Goal: Transaction & Acquisition: Download file/media

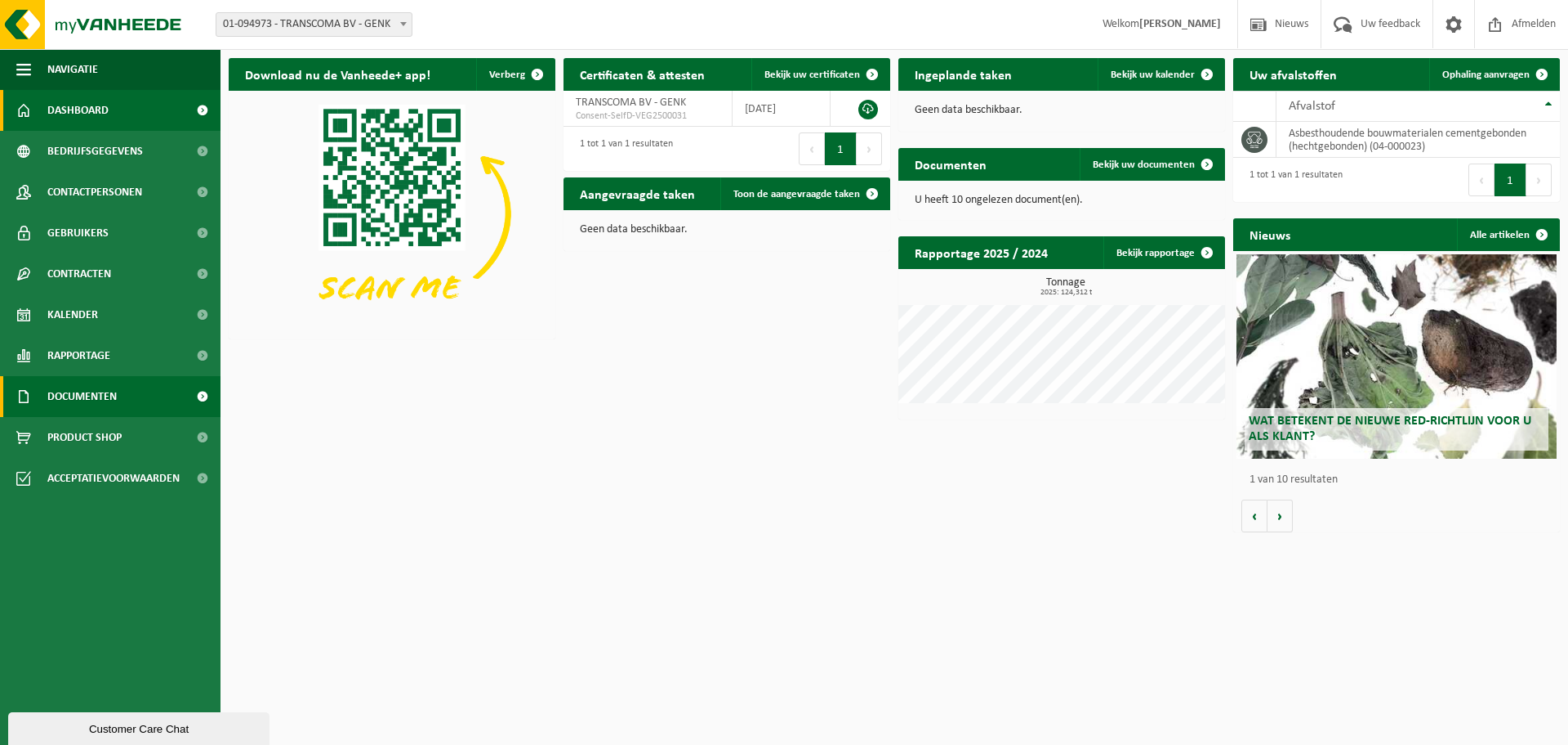
click at [109, 392] on span "Documenten" at bounding box center [82, 396] width 69 height 41
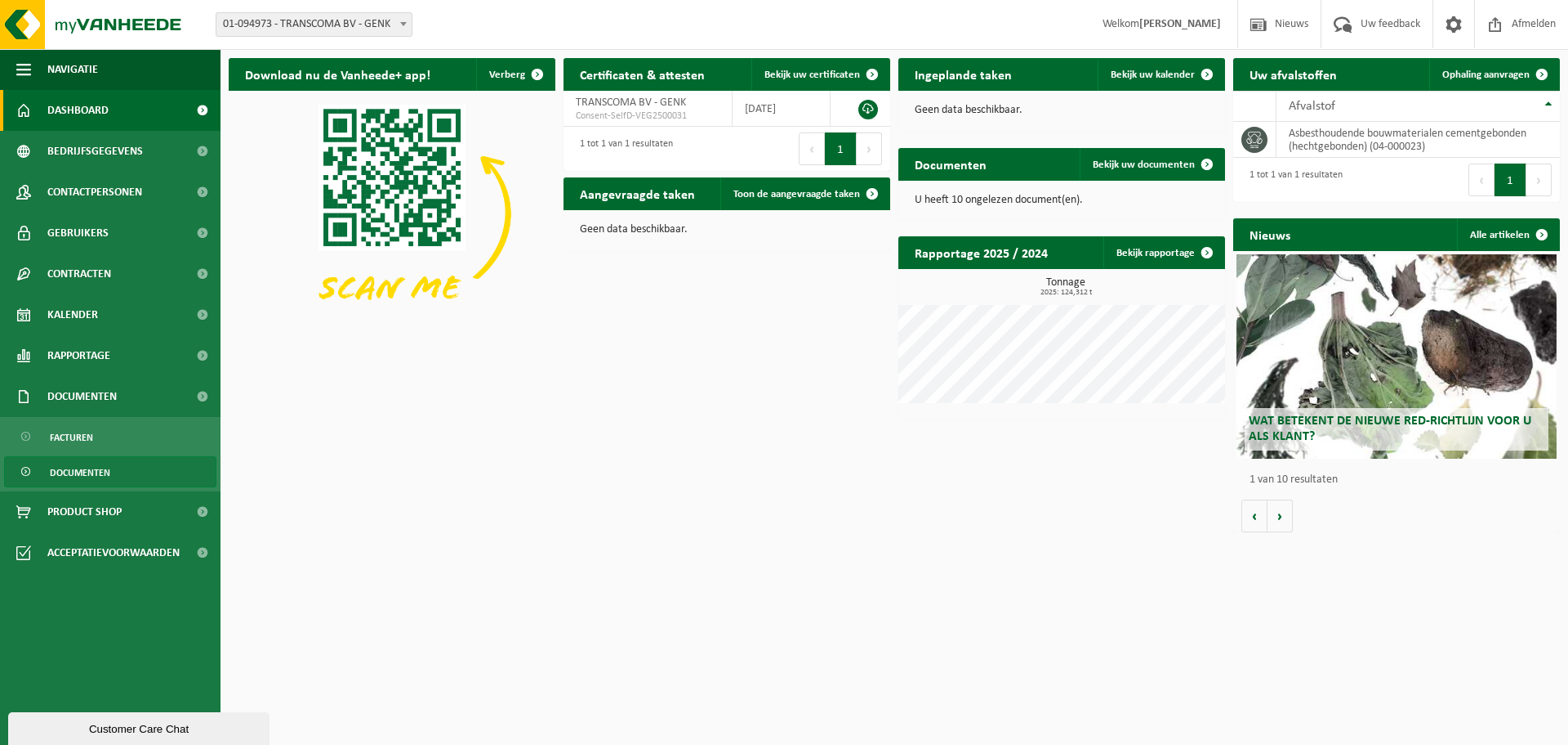
click at [106, 465] on span "Documenten" at bounding box center [80, 472] width 61 height 31
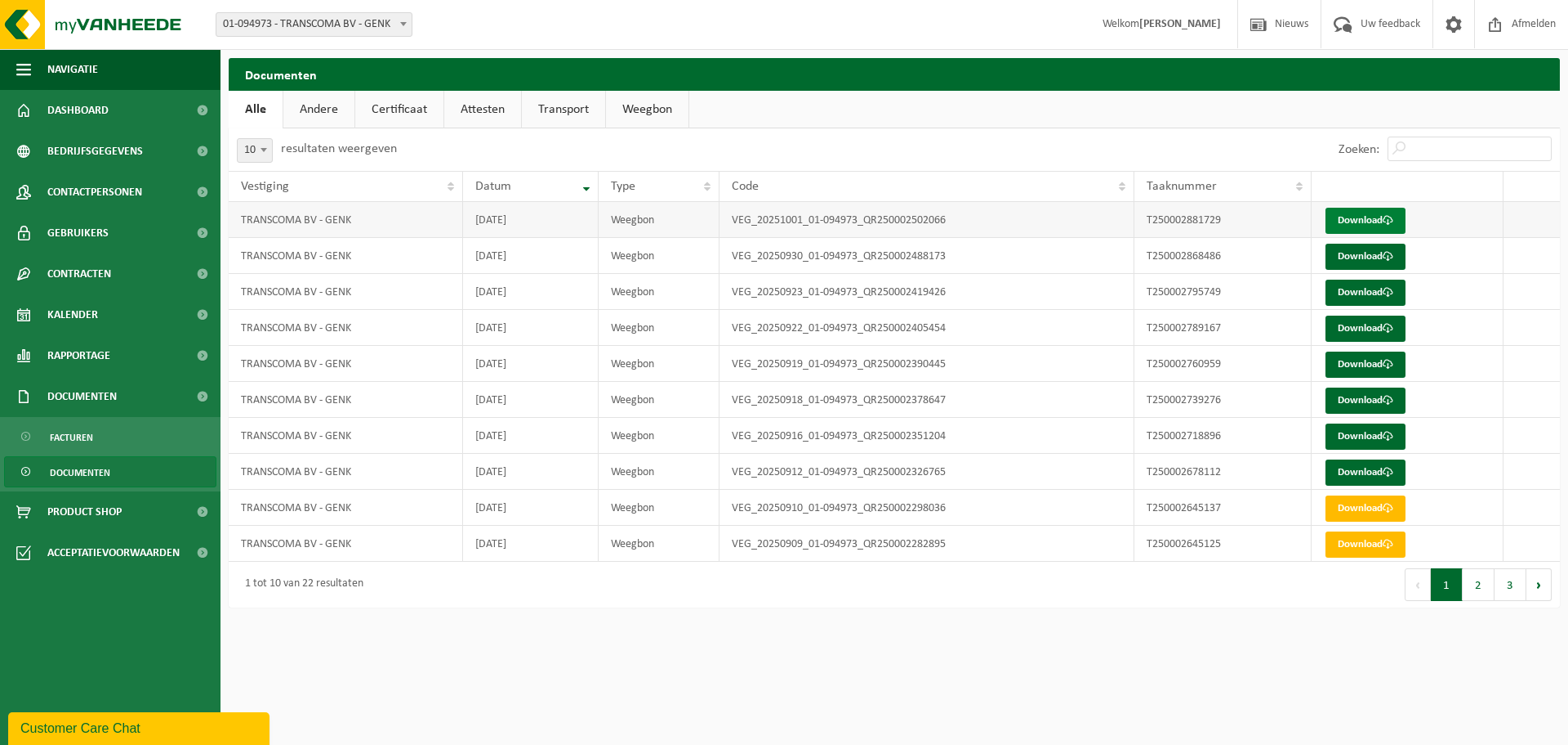
click at [1374, 218] on link "Download" at bounding box center [1366, 221] width 80 height 26
click at [1369, 250] on link "Download" at bounding box center [1366, 257] width 80 height 26
click at [1347, 292] on link "Download" at bounding box center [1366, 293] width 80 height 26
click at [102, 411] on span "Documenten" at bounding box center [82, 396] width 69 height 41
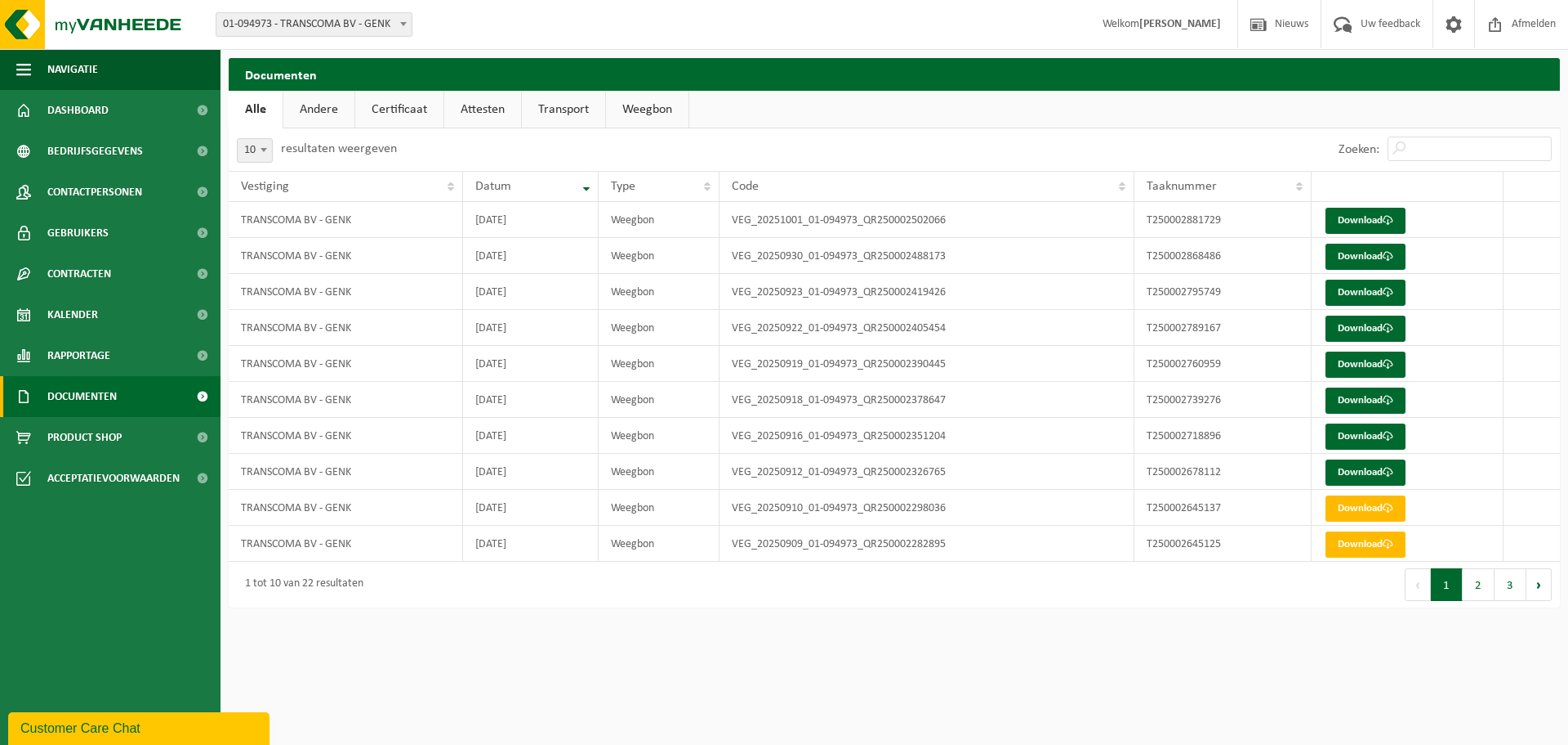
click at [102, 406] on span "Documenten" at bounding box center [82, 396] width 69 height 41
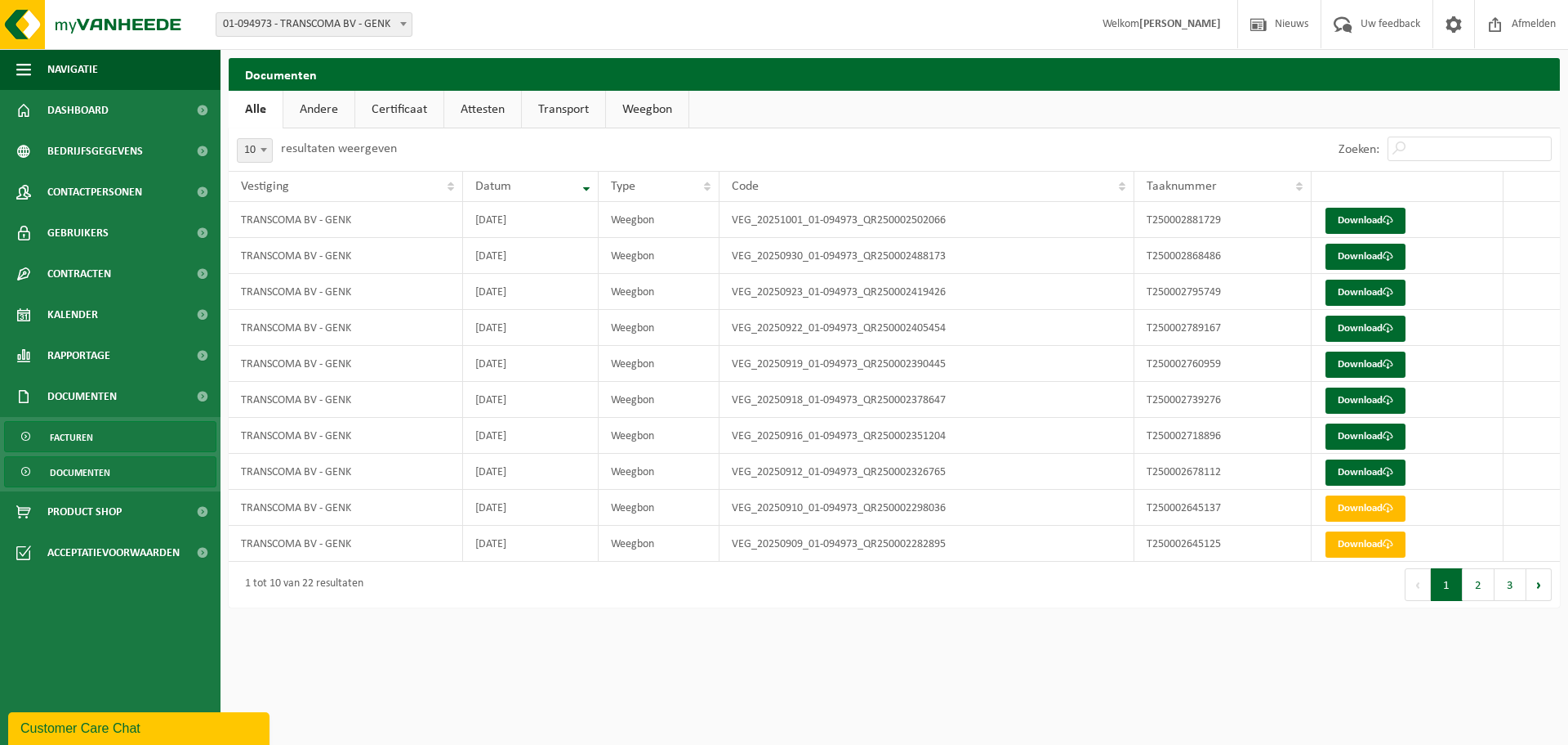
click at [102, 448] on link "Facturen" at bounding box center [110, 437] width 213 height 31
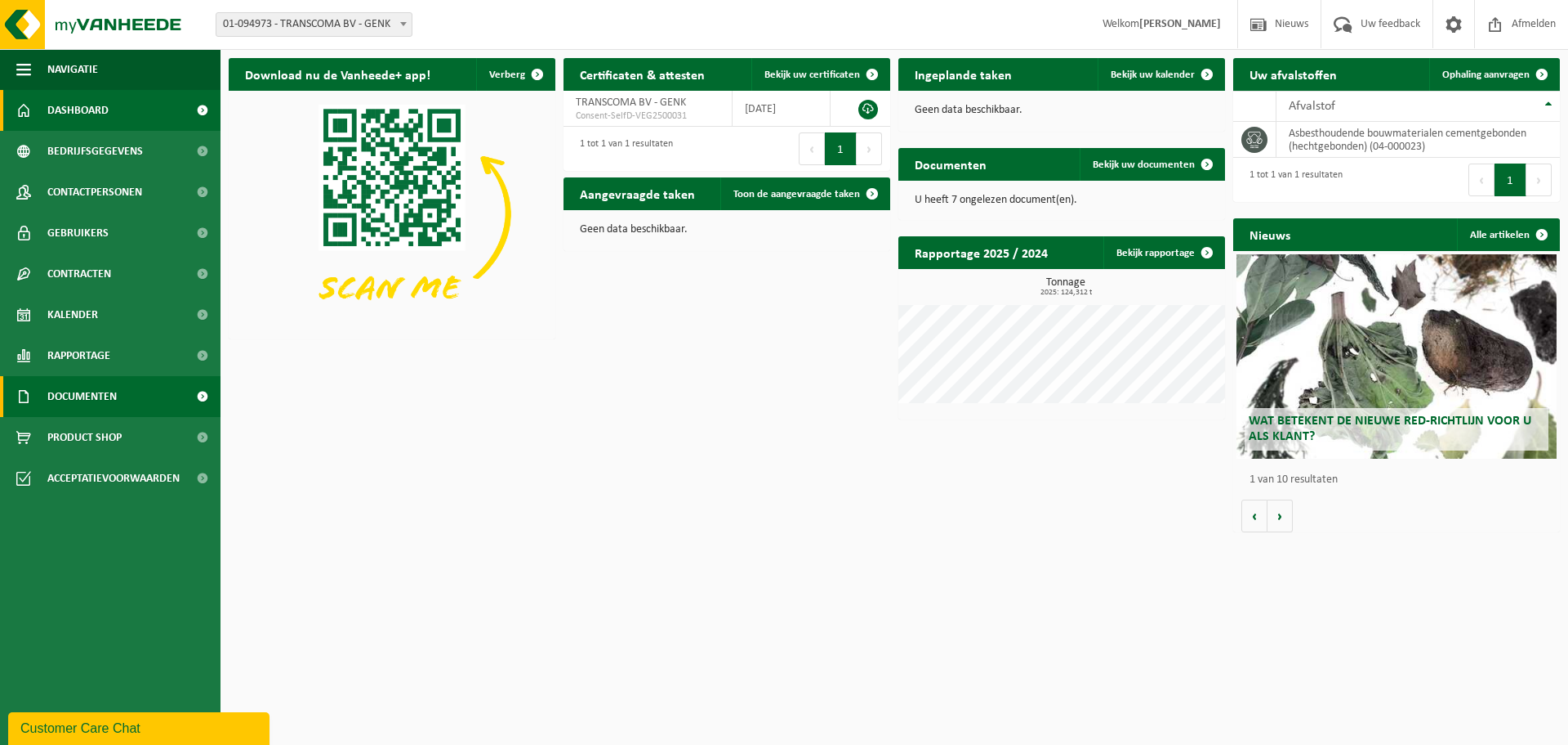
click at [102, 389] on span "Documenten" at bounding box center [82, 396] width 69 height 41
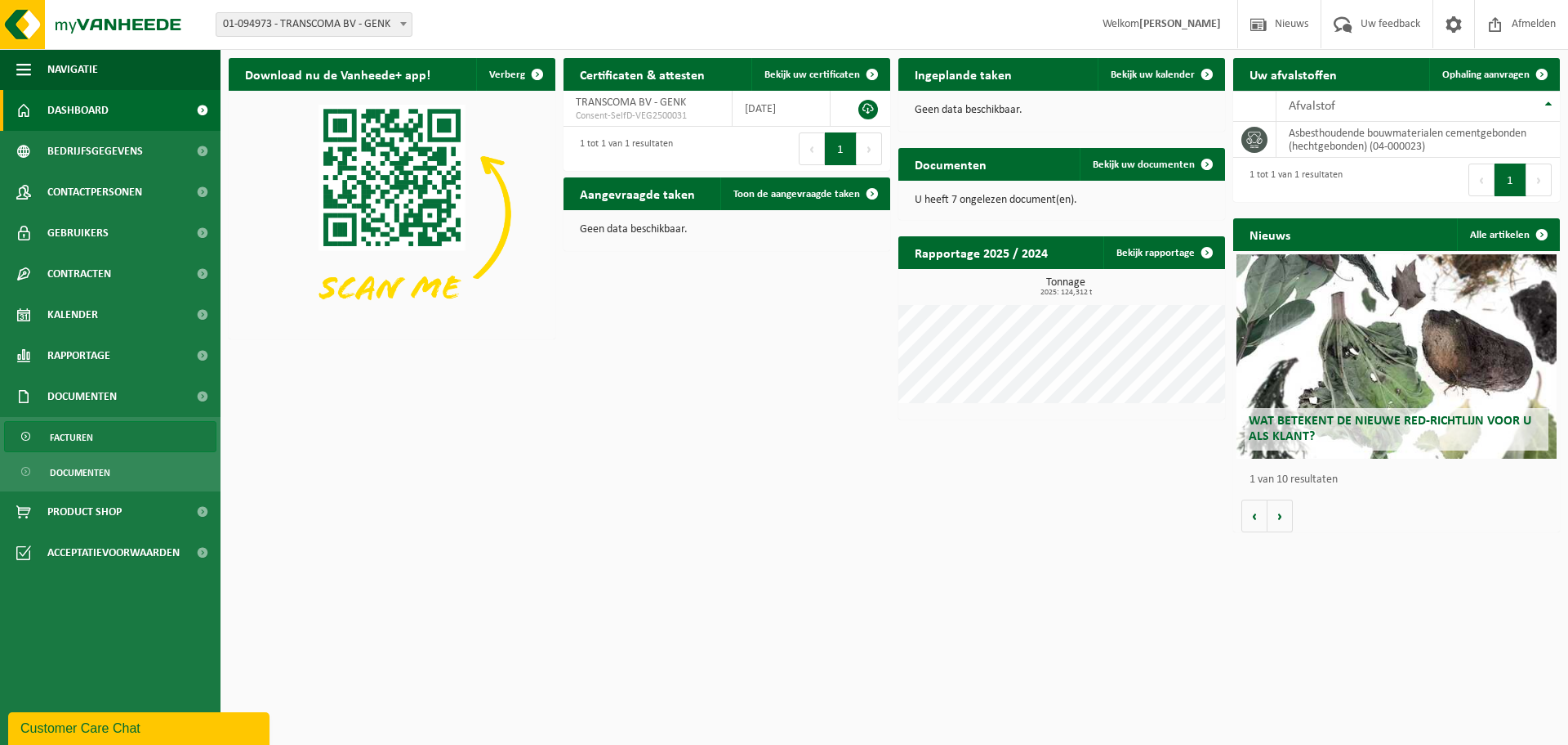
click at [104, 434] on link "Facturen" at bounding box center [110, 437] width 213 height 31
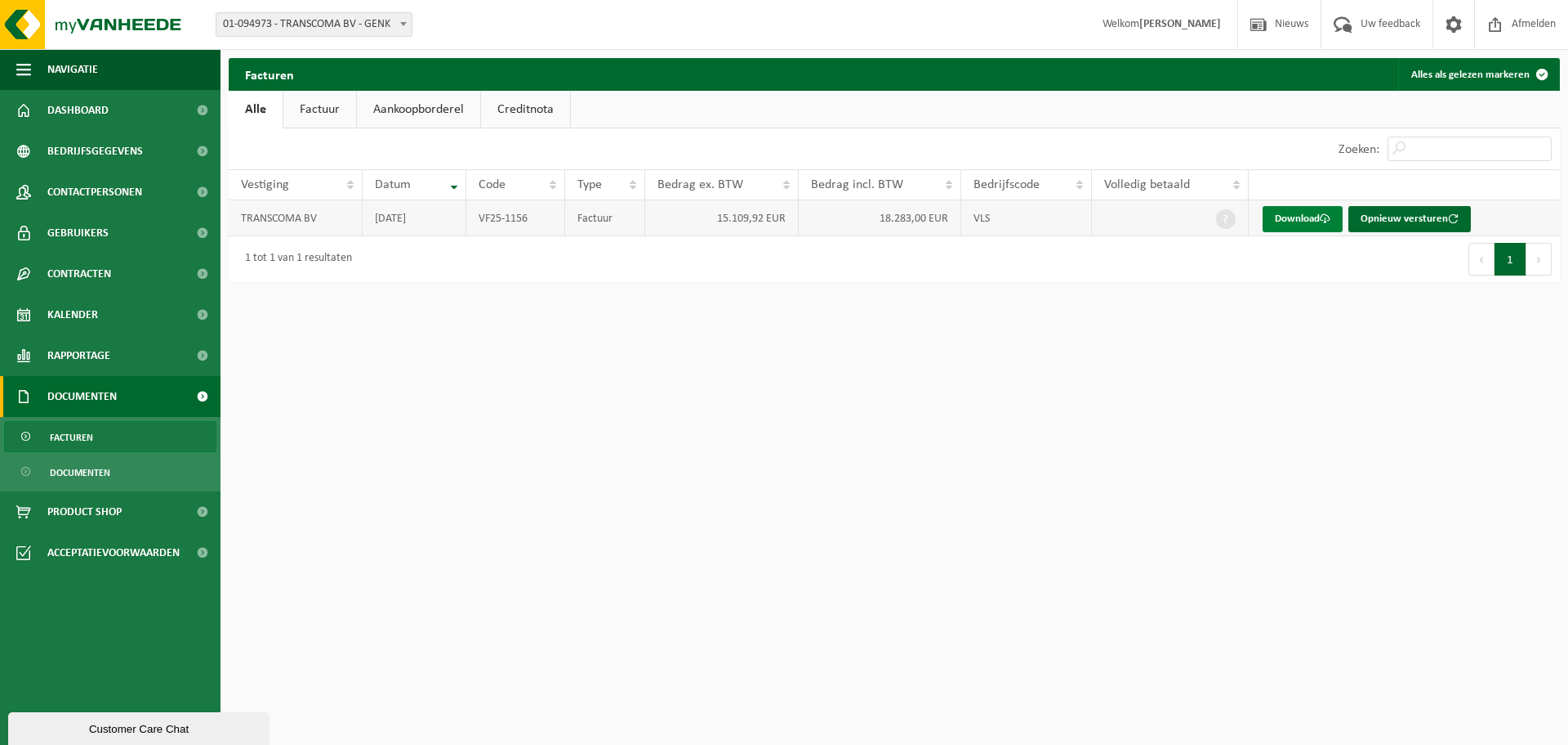
click at [1314, 213] on link "Download" at bounding box center [1302, 219] width 80 height 26
